Goal: Information Seeking & Learning: Understand process/instructions

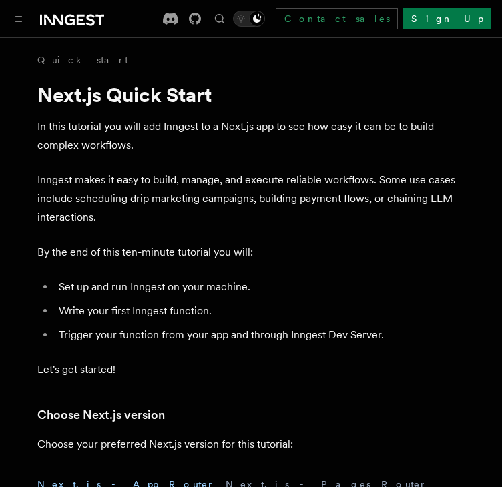
click at [357, 300] on ul "Set up and run Inngest on your machine. Write your first Inngest function. Trig…" at bounding box center [250, 311] width 427 height 67
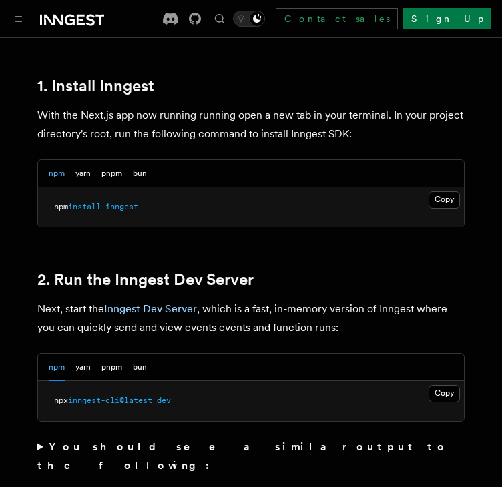
scroll to position [772, 0]
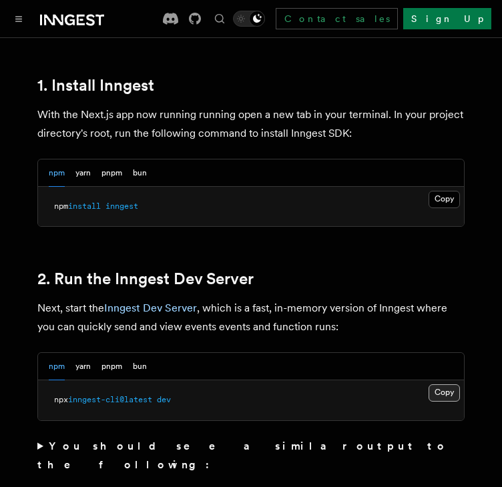
click at [452, 385] on button "Copy Copied" at bounding box center [444, 393] width 31 height 17
